Goal: Task Accomplishment & Management: Use online tool/utility

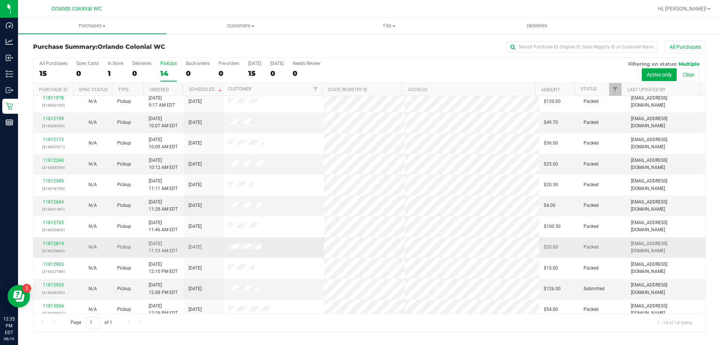
scroll to position [74, 0]
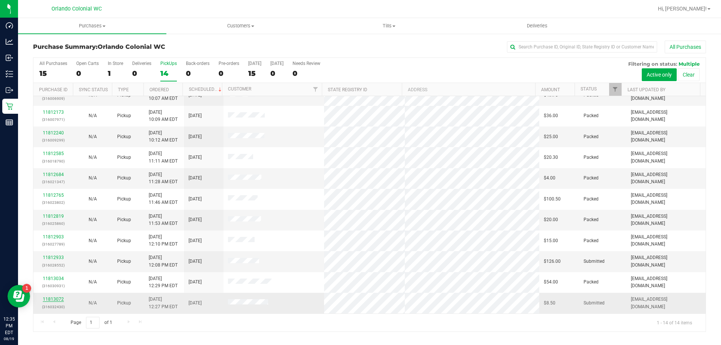
click at [60, 298] on link "11813072" at bounding box center [53, 299] width 21 height 5
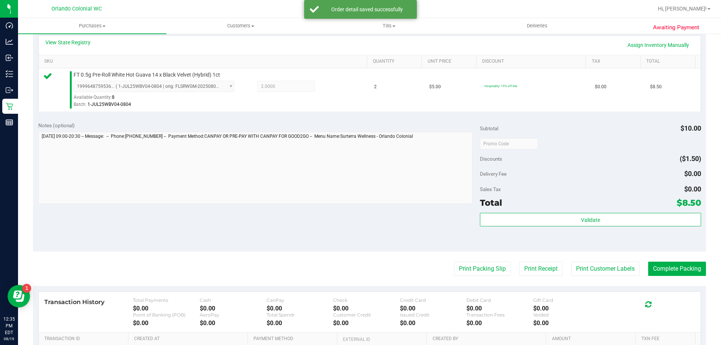
scroll to position [194, 0]
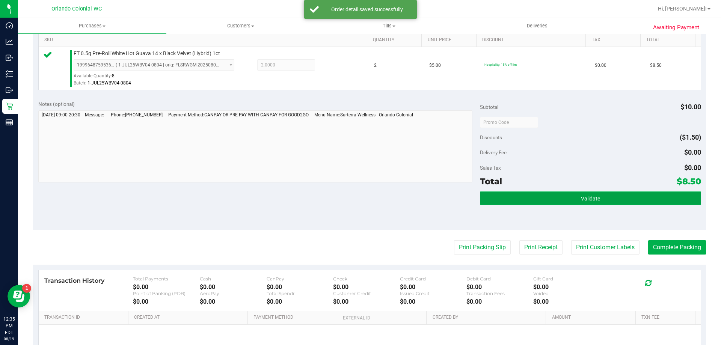
click at [581, 197] on span "Validate" at bounding box center [590, 199] width 19 height 6
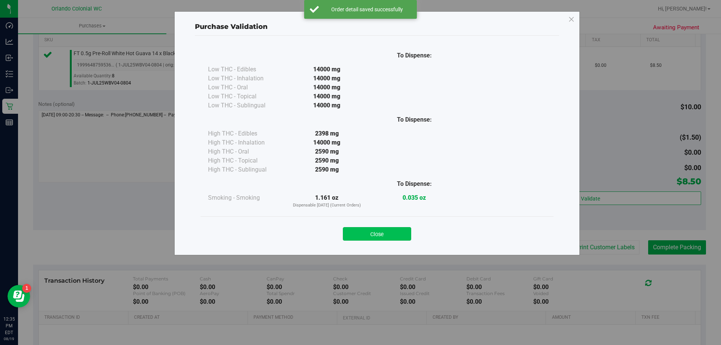
drag, startPoint x: 393, startPoint y: 224, endPoint x: 395, endPoint y: 233, distance: 9.2
click at [394, 223] on div "Close" at bounding box center [377, 231] width 342 height 19
click at [395, 235] on button "Close" at bounding box center [377, 234] width 68 height 14
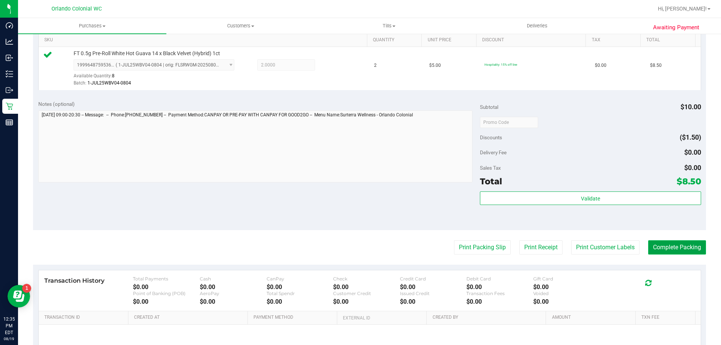
click at [656, 250] on button "Complete Packing" at bounding box center [678, 247] width 58 height 14
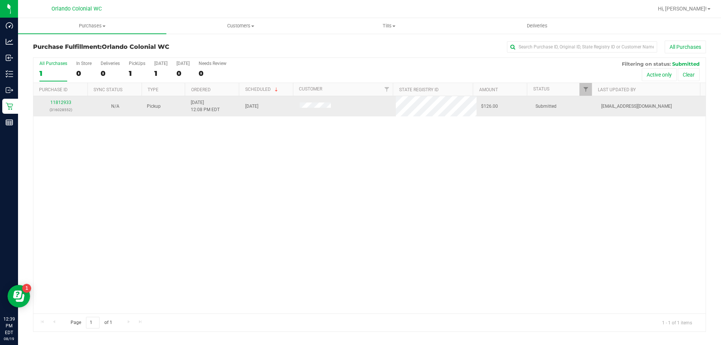
click at [59, 105] on div "11812933 (316028552)" at bounding box center [60, 106] width 45 height 14
click at [65, 103] on link "11812933" at bounding box center [60, 102] width 21 height 5
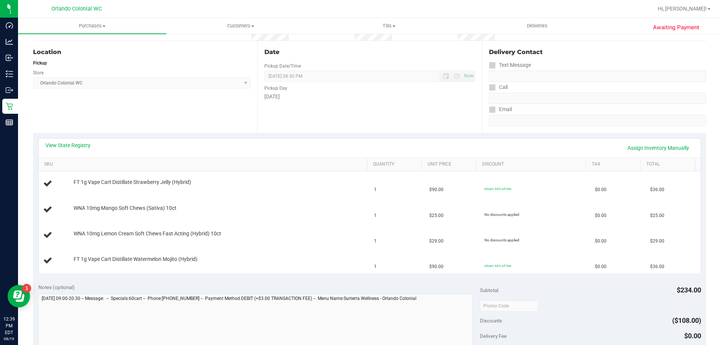
scroll to position [70, 0]
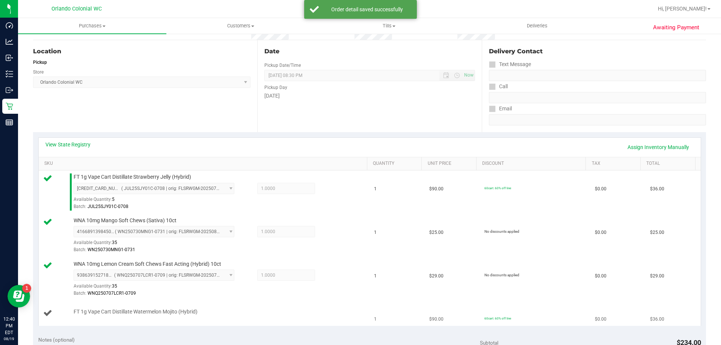
click at [92, 309] on span "FT 1g Vape Cart Distillate Watermelon Mojito (Hybrid)" at bounding box center [136, 312] width 124 height 7
drag, startPoint x: 92, startPoint y: 309, endPoint x: 278, endPoint y: 280, distance: 187.8
click at [278, 280] on span "1.0000 1" at bounding box center [286, 275] width 58 height 11
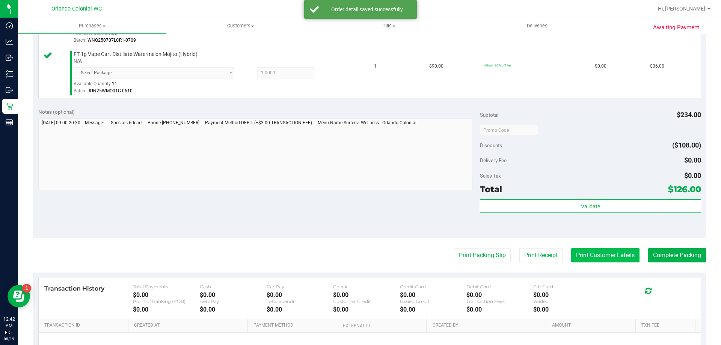
scroll to position [333, 0]
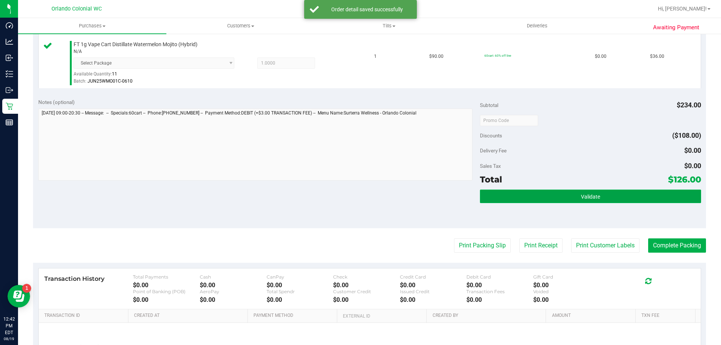
click at [622, 190] on button "Validate" at bounding box center [590, 197] width 221 height 14
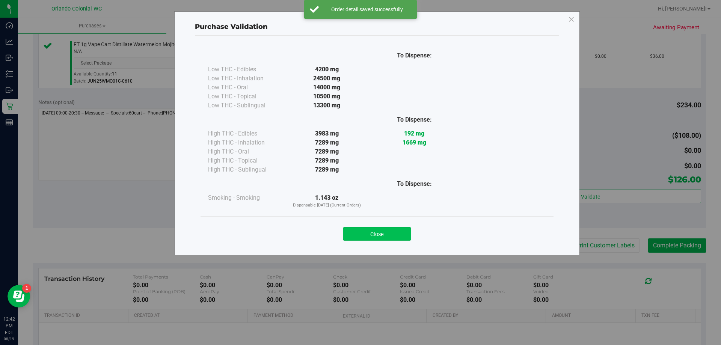
click at [386, 231] on button "Close" at bounding box center [377, 234] width 68 height 14
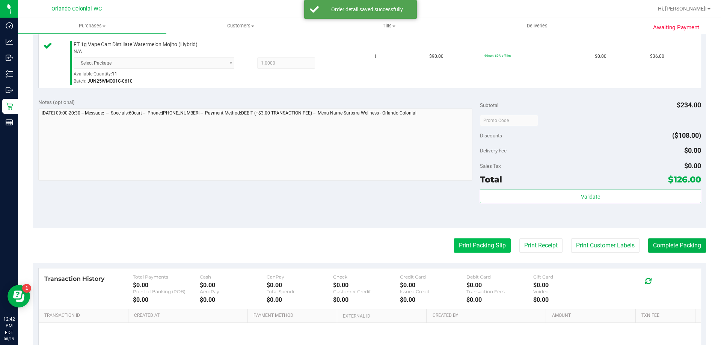
click at [502, 245] on button "Print Packing Slip" at bounding box center [482, 246] width 57 height 14
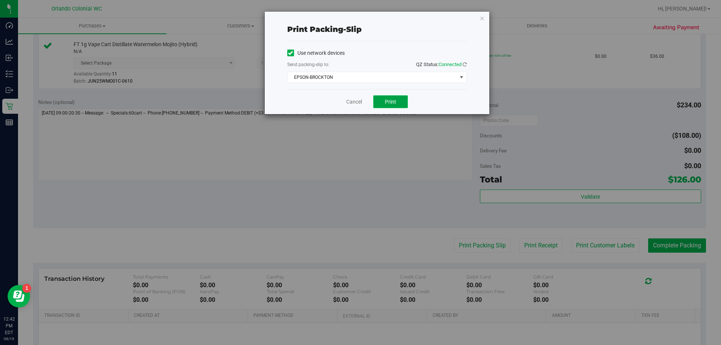
click at [400, 100] on button "Print" at bounding box center [391, 101] width 35 height 13
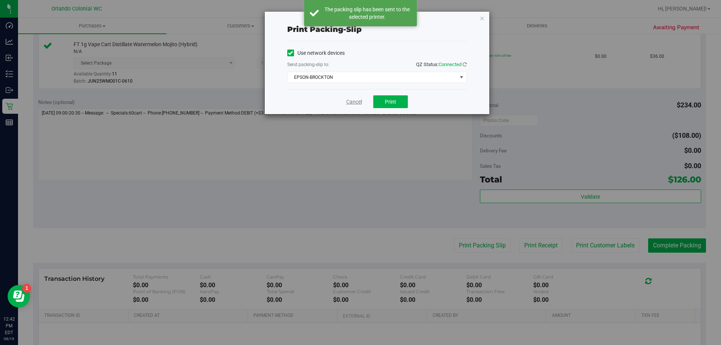
click at [354, 101] on link "Cancel" at bounding box center [354, 102] width 16 height 8
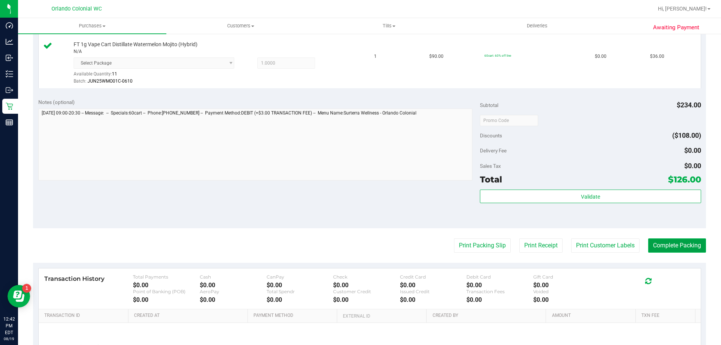
click at [673, 249] on button "Complete Packing" at bounding box center [678, 246] width 58 height 14
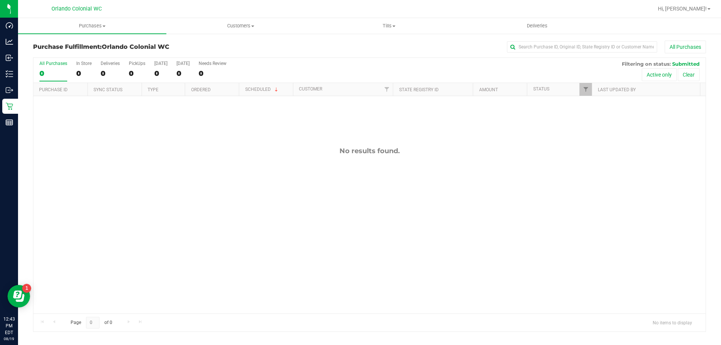
click at [0, 0] on p "Retail" at bounding box center [0, 0] width 0 height 0
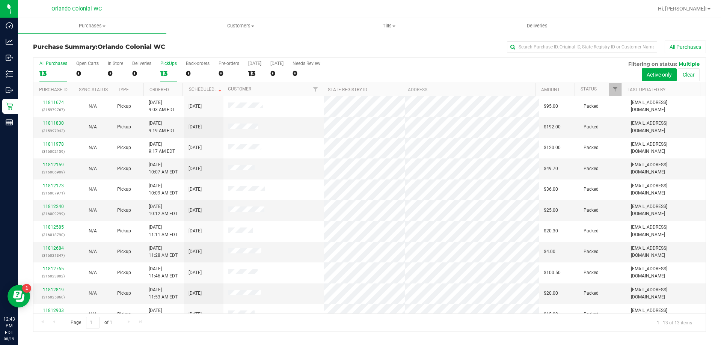
click at [162, 67] on label "PickUps 13" at bounding box center [168, 71] width 17 height 21
click at [0, 0] on input "PickUps 13" at bounding box center [0, 0] width 0 height 0
click at [4, 128] on div "Reports" at bounding box center [10, 122] width 16 height 15
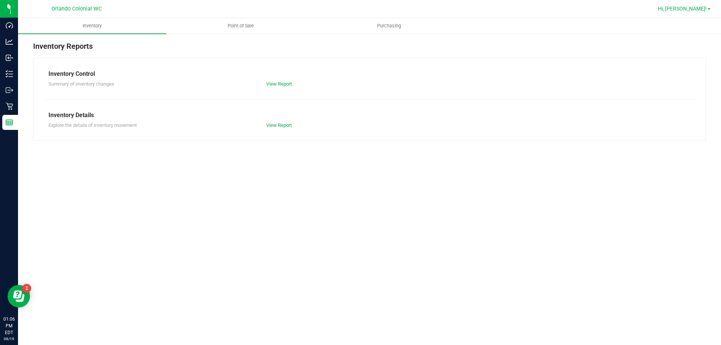
click at [696, 8] on span "Hi, [PERSON_NAME]!" at bounding box center [682, 9] width 49 height 6
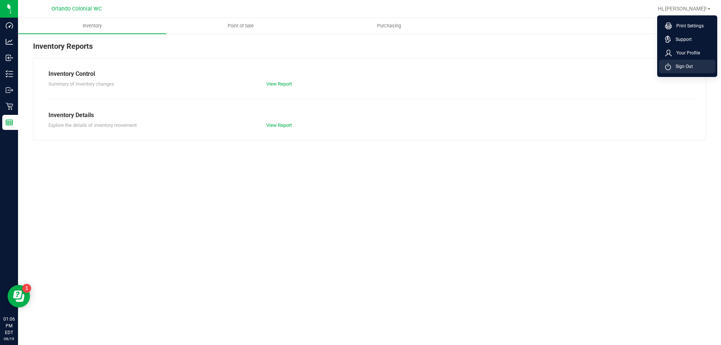
click at [682, 72] on li "Sign Out" at bounding box center [687, 67] width 56 height 14
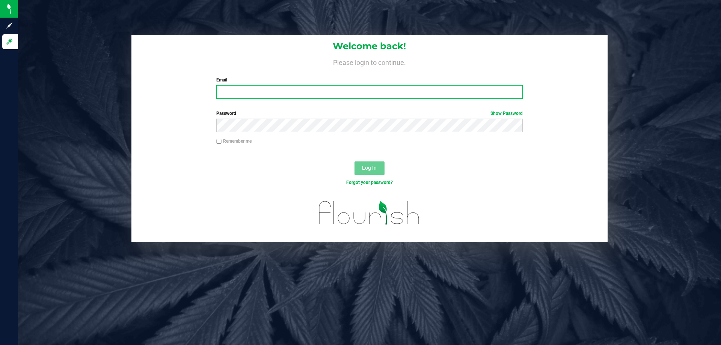
click at [444, 93] on input "Email" at bounding box center [369, 92] width 306 height 14
type input "[EMAIL_ADDRESS][DOMAIN_NAME]"
click at [355, 162] on button "Log In" at bounding box center [370, 169] width 30 height 14
